Goal: Navigation & Orientation: Understand site structure

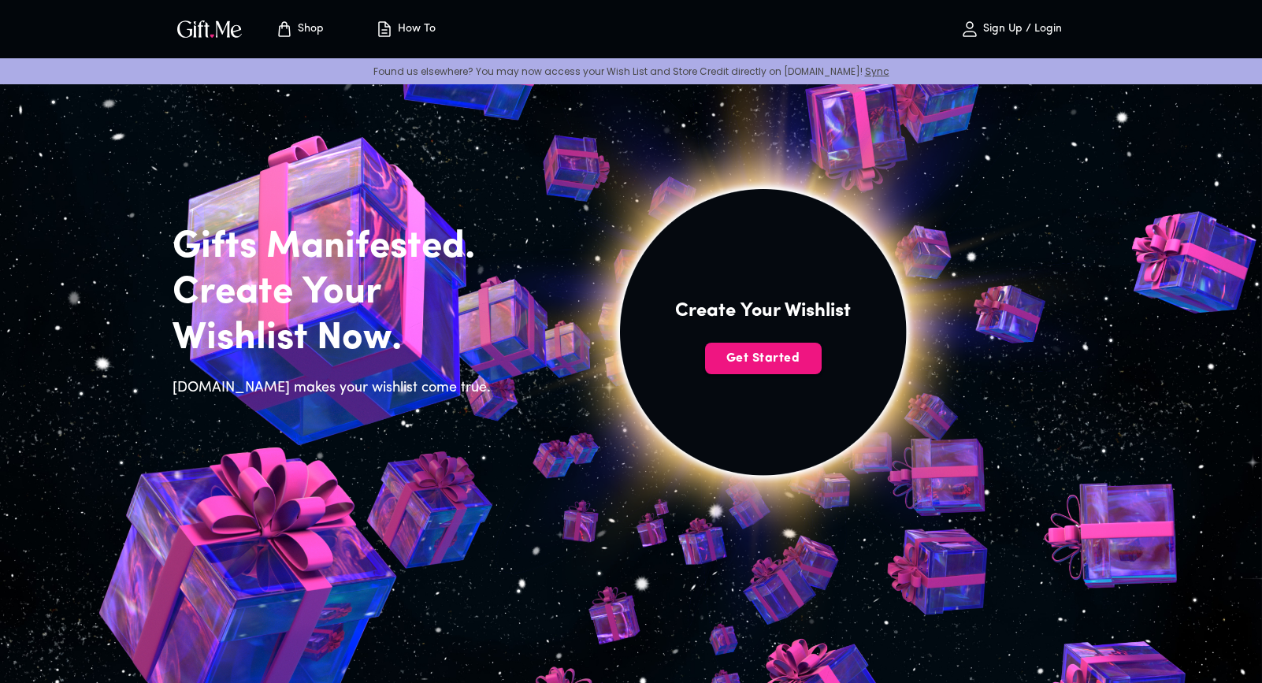
click at [191, 27] on img "button" at bounding box center [209, 28] width 71 height 23
click at [407, 34] on p "How To" at bounding box center [415, 29] width 42 height 13
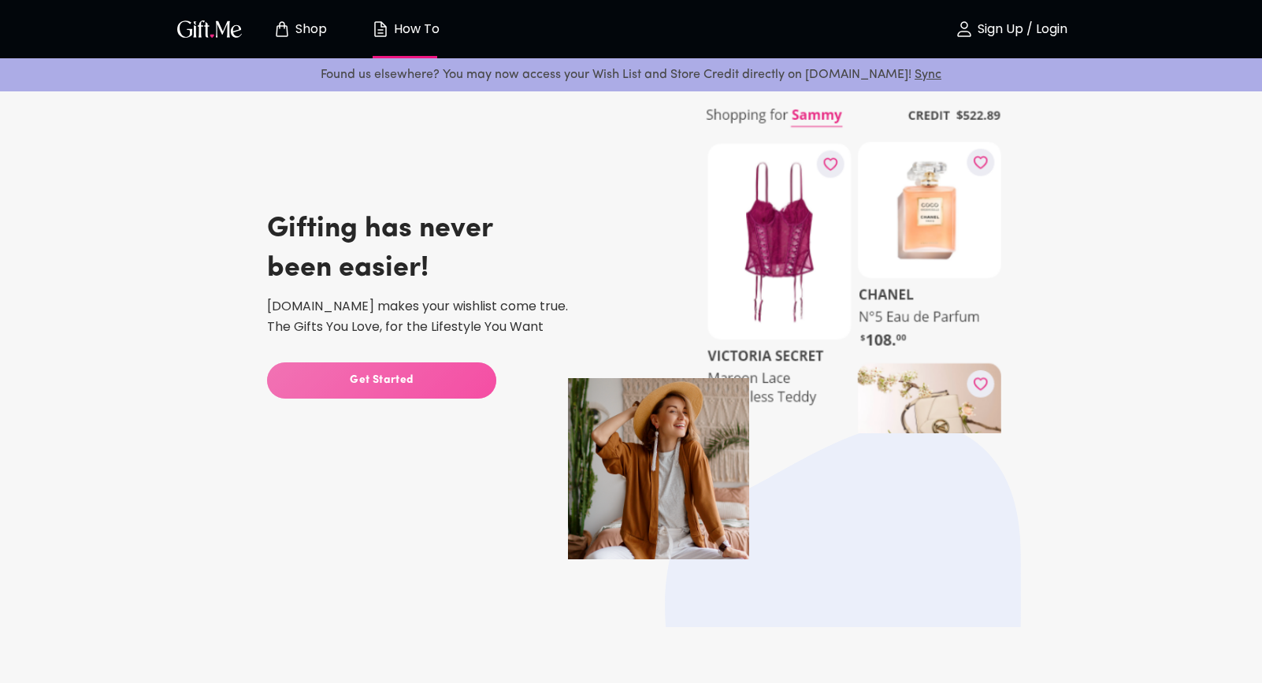
click at [402, 377] on span "Get Started" at bounding box center [381, 380] width 229 height 17
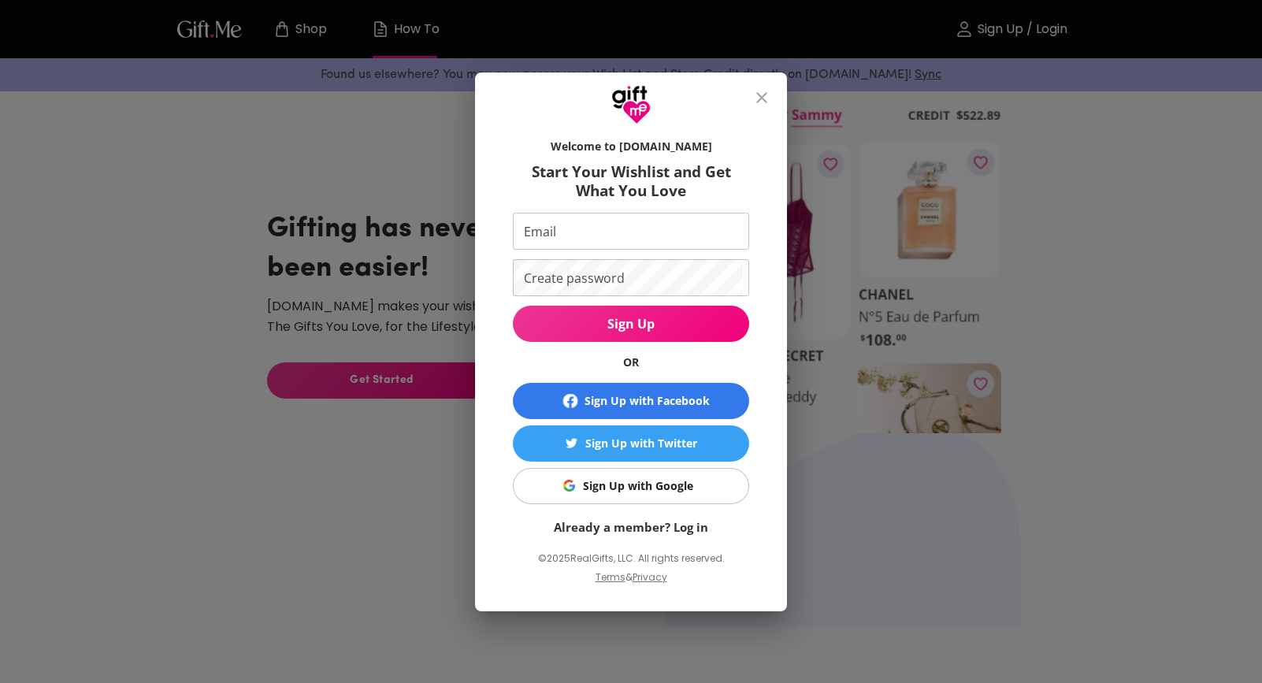
click at [762, 94] on icon "close" at bounding box center [761, 97] width 19 height 19
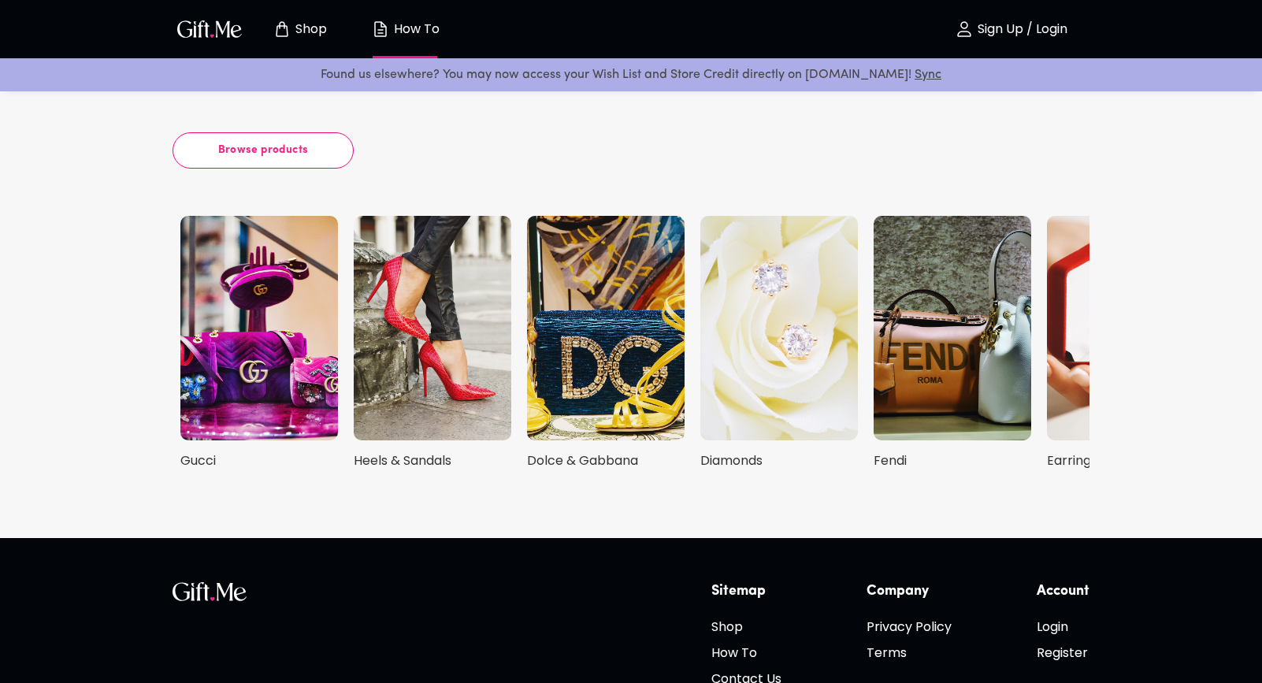
scroll to position [3528, 0]
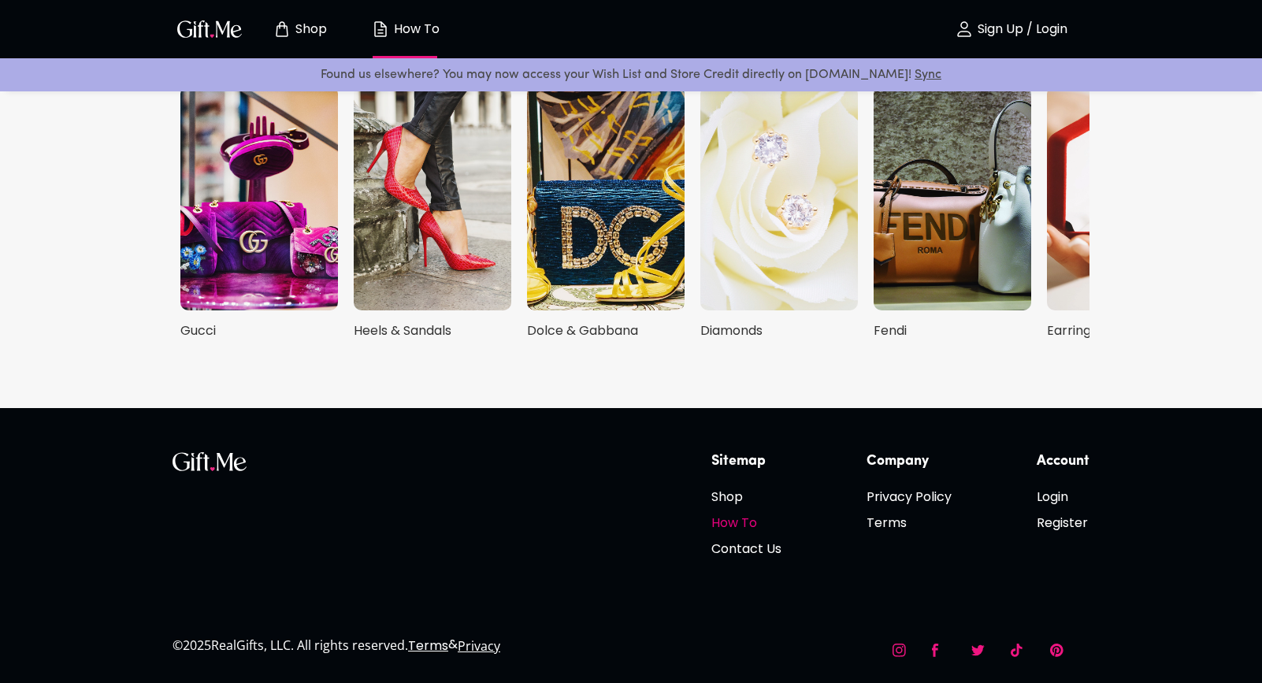
click at [727, 528] on h6 "How To" at bounding box center [746, 523] width 70 height 20
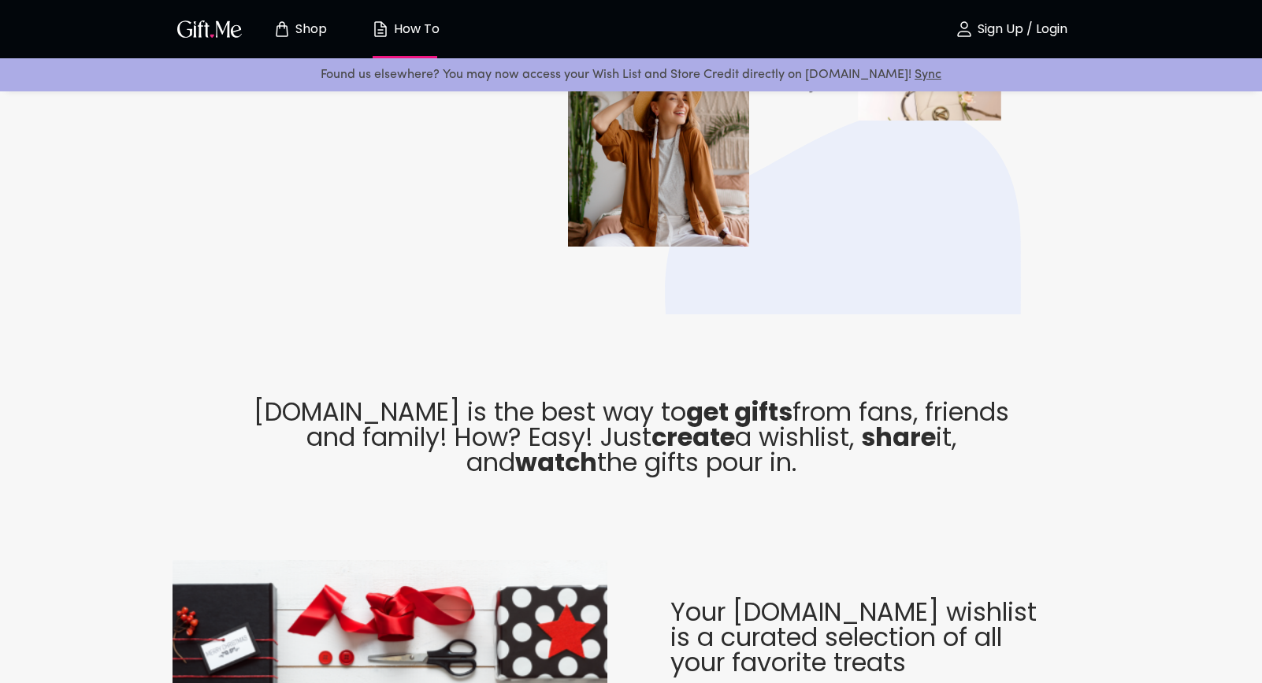
scroll to position [0, 0]
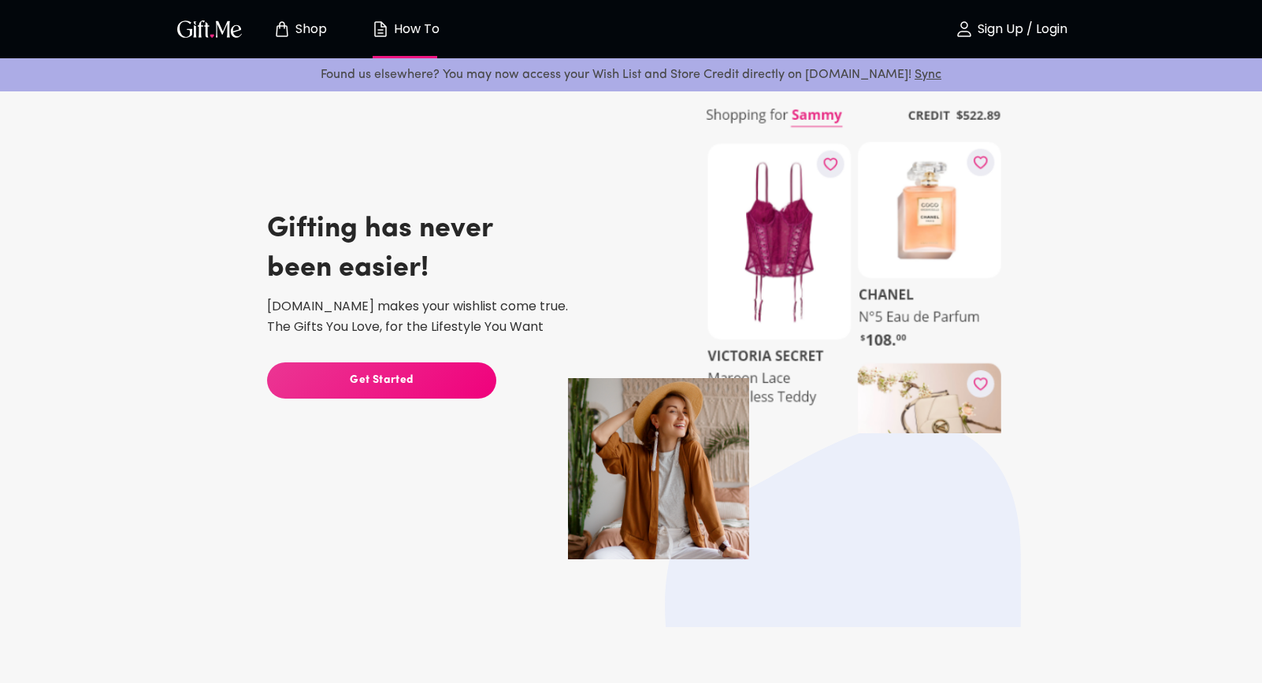
click at [183, 19] on img "button" at bounding box center [209, 28] width 71 height 23
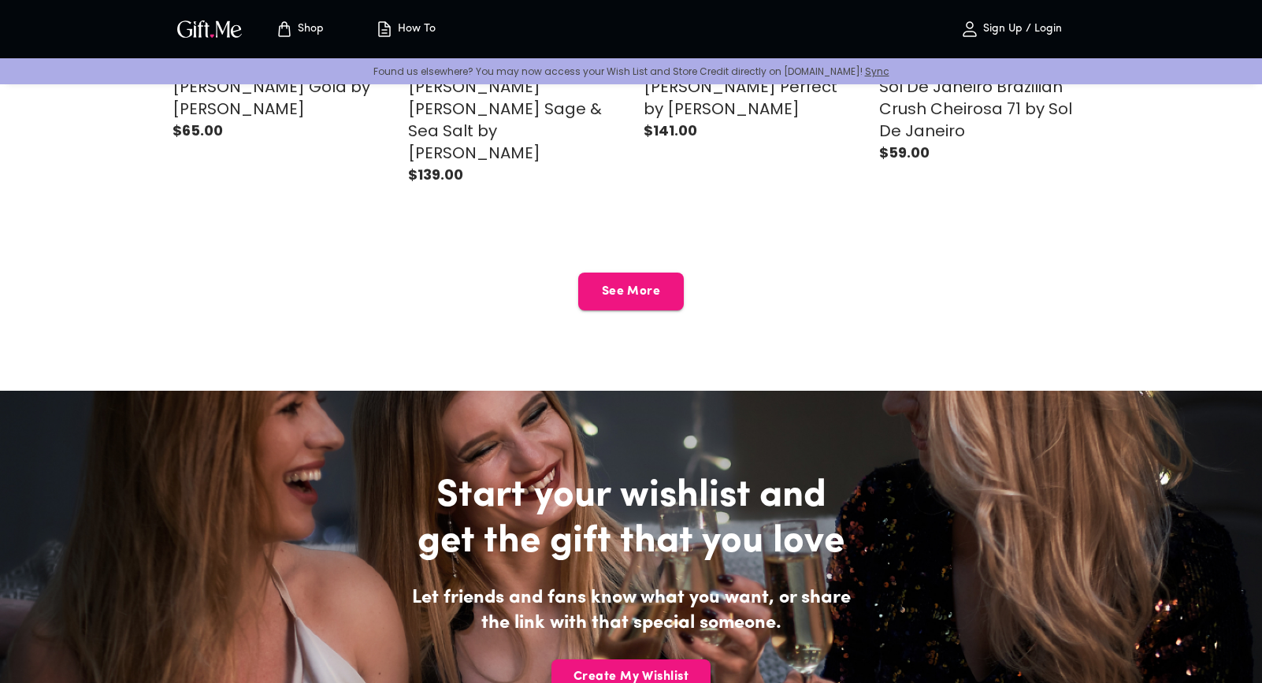
scroll to position [3583, 0]
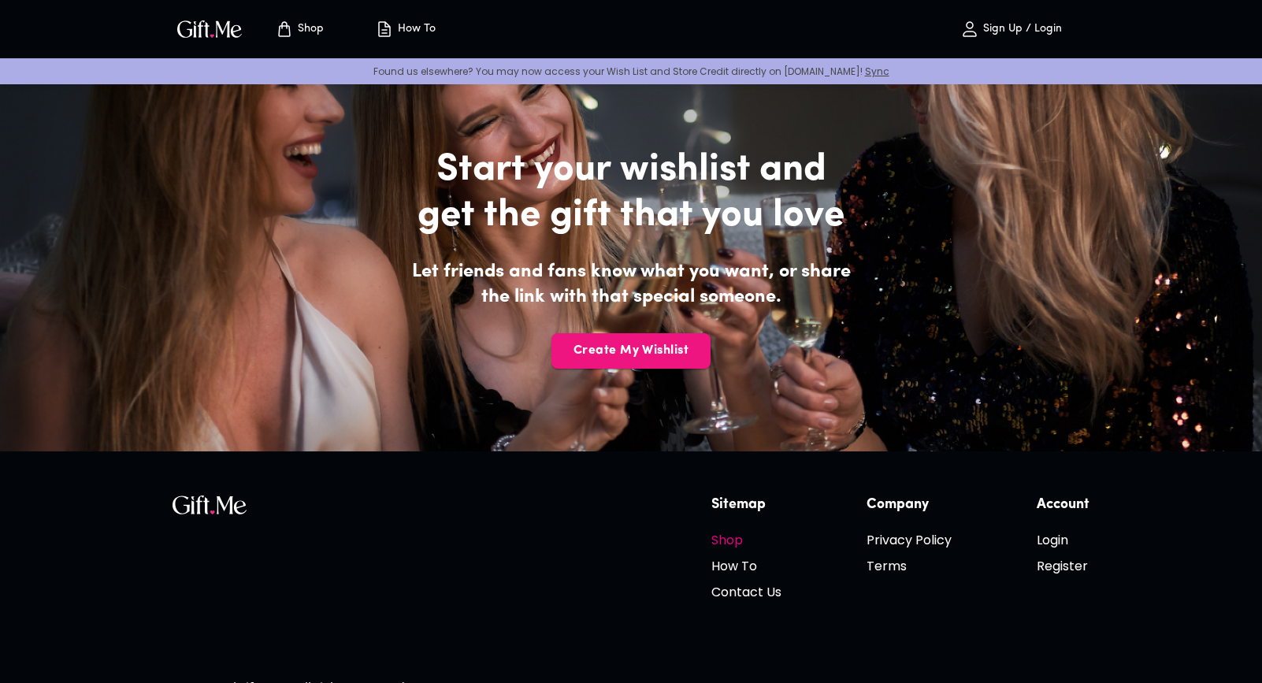
click at [735, 530] on h6 "Shop" at bounding box center [746, 540] width 70 height 20
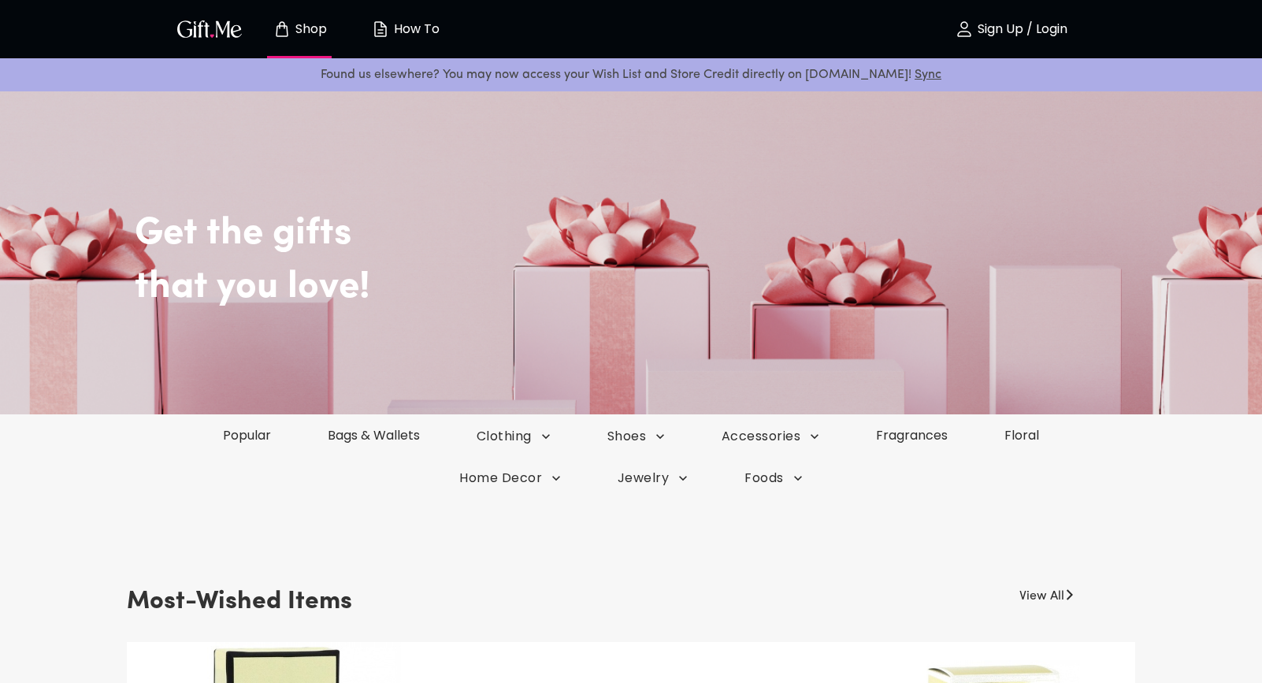
click at [386, 23] on img "button" at bounding box center [380, 29] width 19 height 19
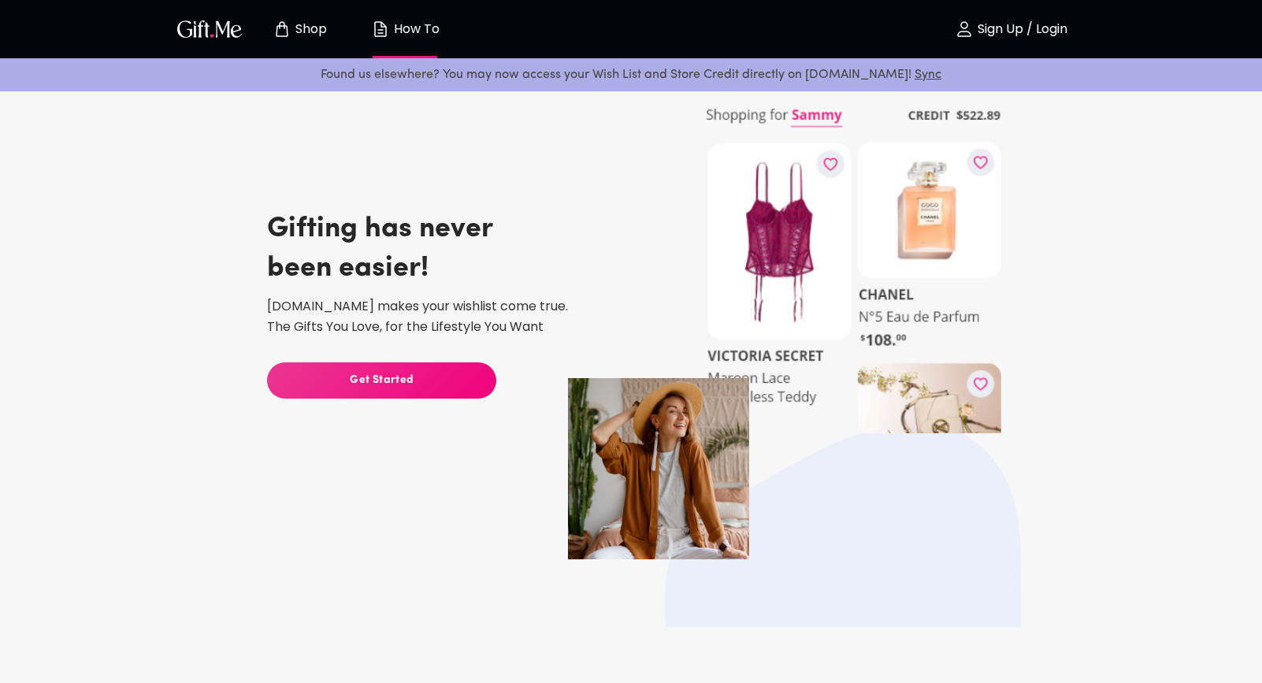
click at [273, 28] on icon "Store page" at bounding box center [282, 29] width 19 height 19
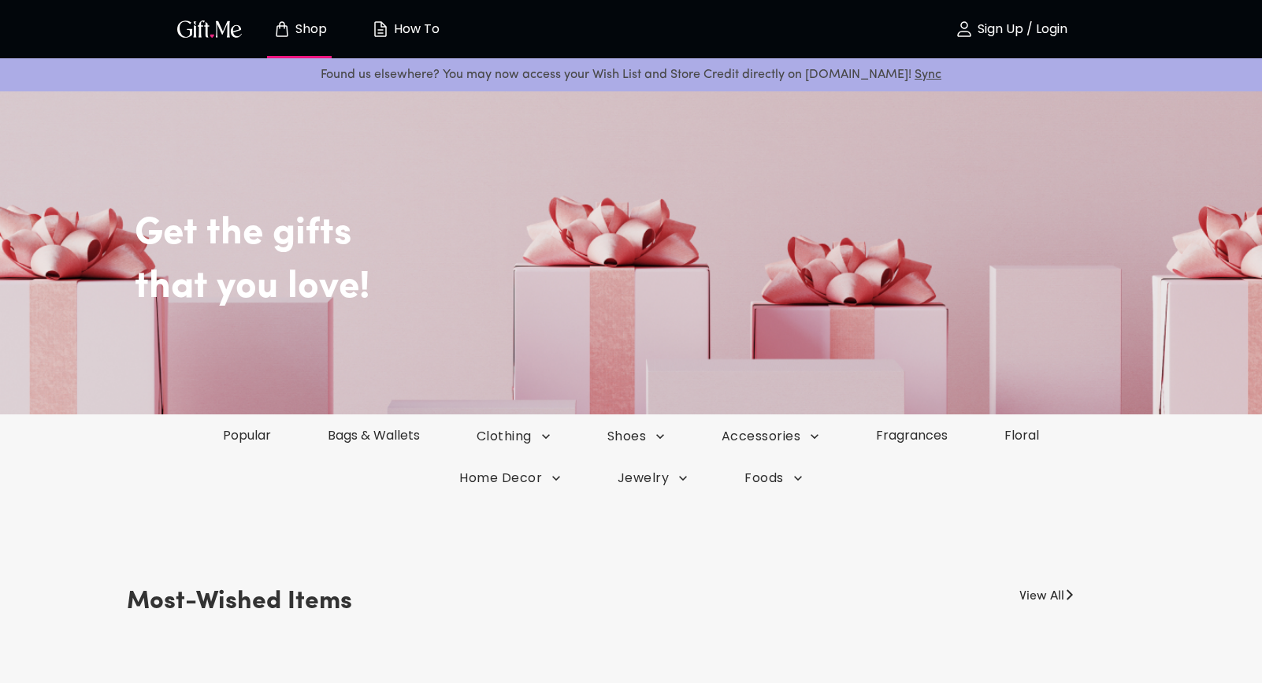
click at [213, 31] on img "button" at bounding box center [209, 28] width 71 height 23
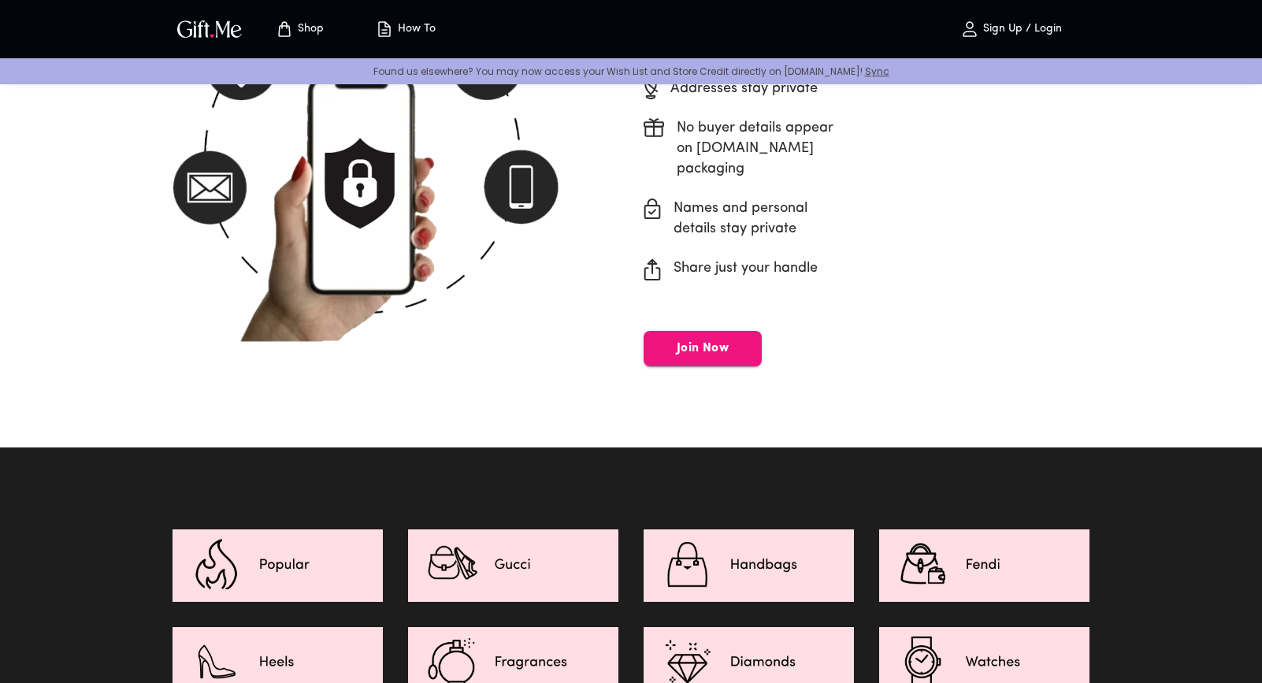
scroll to position [2231, 0]
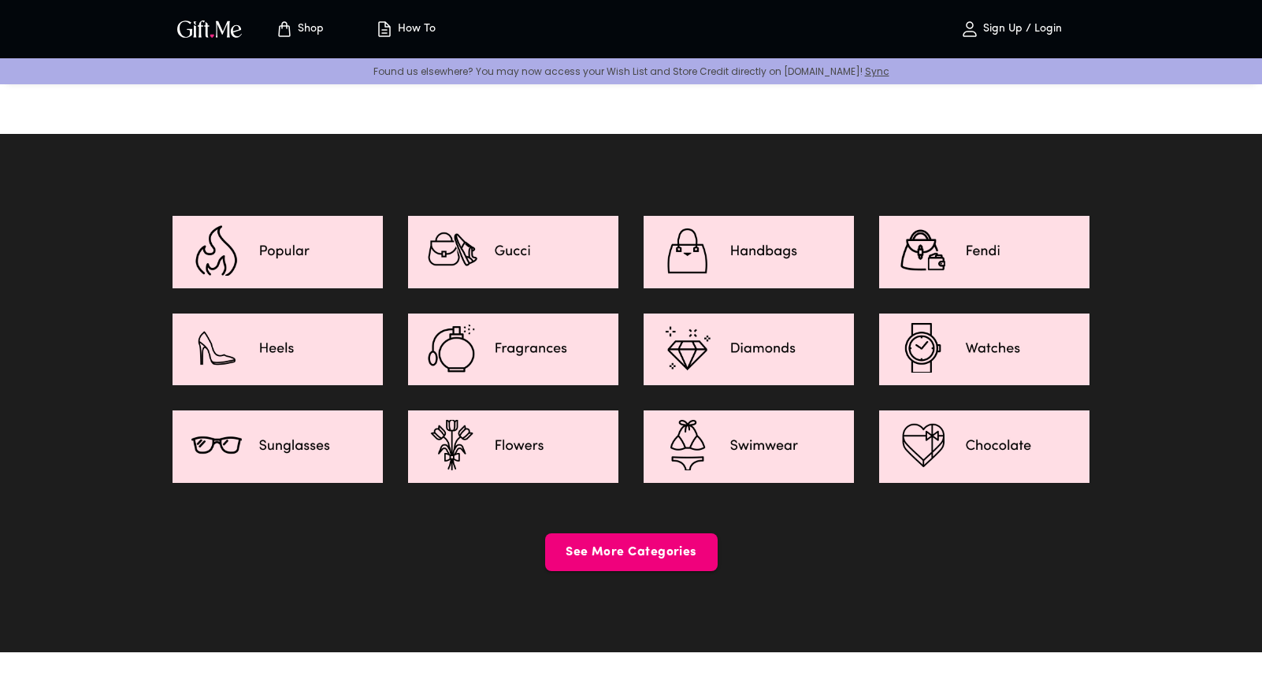
click at [655, 544] on span "See More Categories" at bounding box center [631, 552] width 173 height 17
